Goal: Transaction & Acquisition: Purchase product/service

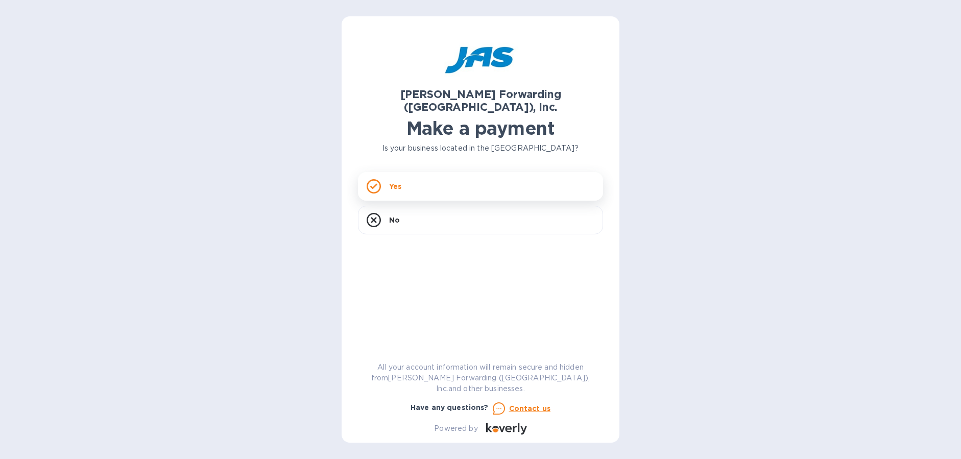
click at [372, 179] on icon at bounding box center [374, 186] width 14 height 14
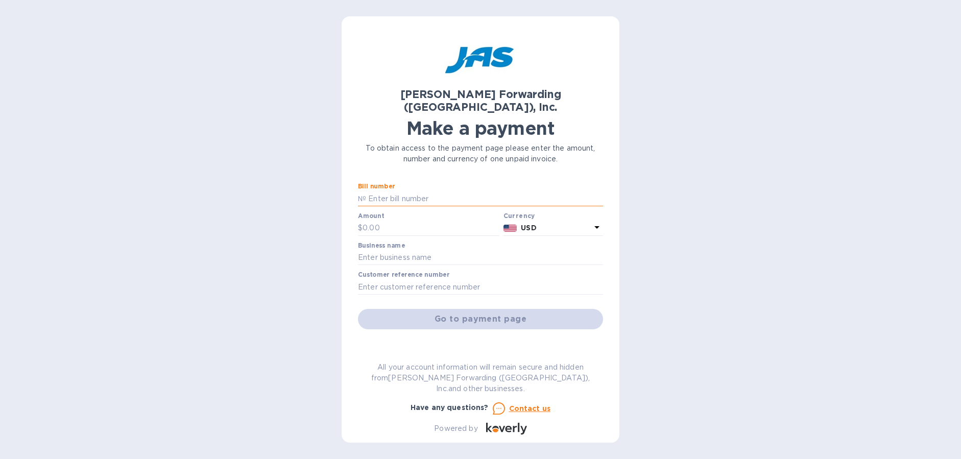
click at [366, 191] on input "text" at bounding box center [484, 198] width 237 height 15
click at [361, 194] on p "№" at bounding box center [362, 199] width 8 height 11
click at [370, 191] on input "text" at bounding box center [484, 198] width 237 height 15
type input "I00043654"
click at [373, 221] on input "text" at bounding box center [431, 228] width 137 height 15
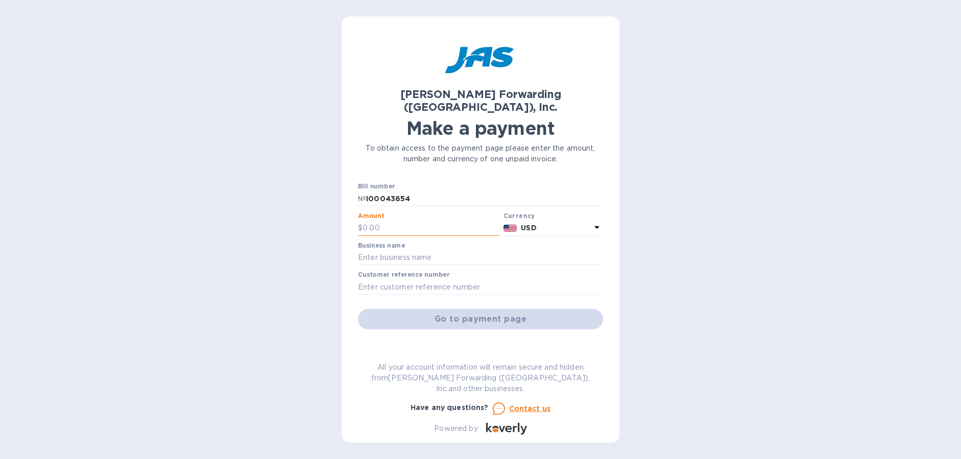
paste input "13,529.36"
type input "13,529.36"
click at [376, 250] on input "text" at bounding box center [480, 257] width 245 height 15
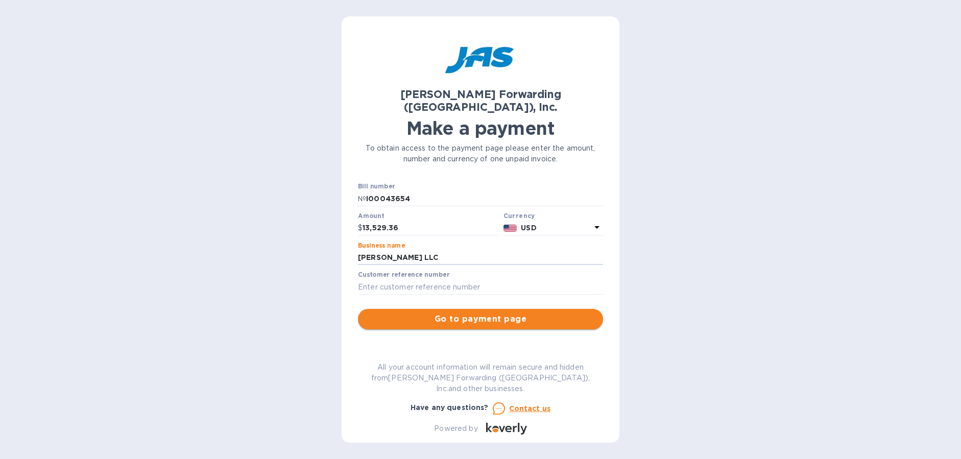
type input "[PERSON_NAME] LLC"
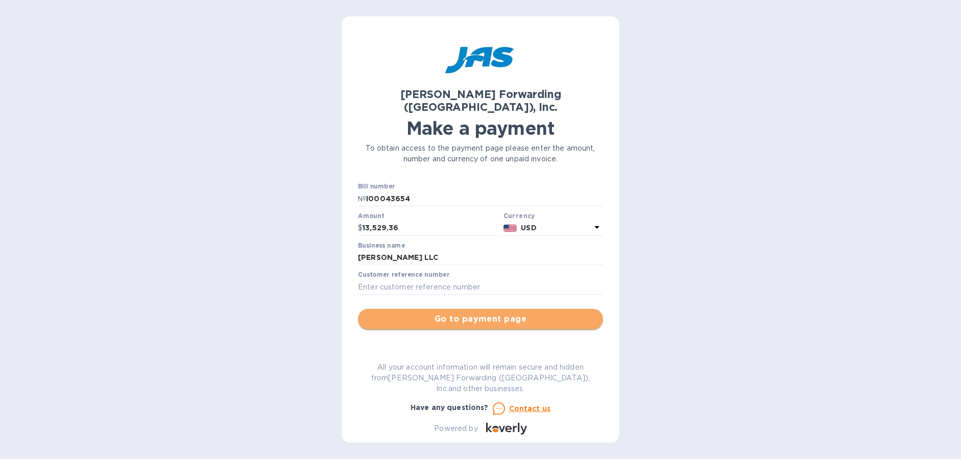
click at [486, 313] on span "Go to payment page" at bounding box center [480, 319] width 229 height 12
